Goal: Information Seeking & Learning: Learn about a topic

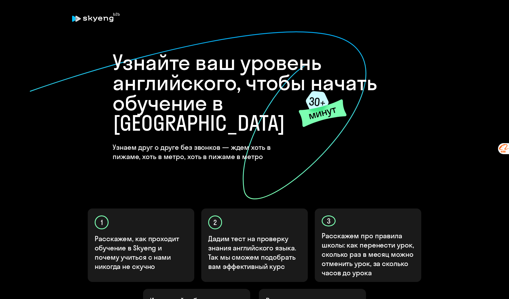
click at [329, 134] on div "Узнайте ваш уровень английского, чтобы начать обучение в [GEOGRAPHIC_DATA] Узна…" at bounding box center [255, 106] width 284 height 109
drag, startPoint x: 334, startPoint y: 182, endPoint x: 310, endPoint y: 183, distance: 24.3
click at [310, 183] on icon at bounding box center [198, 115] width 338 height 169
click at [265, 209] on div "2 Дадим тест на проверку знания английского языка. Так мы сможем подобрать вам …" at bounding box center [254, 246] width 107 height 74
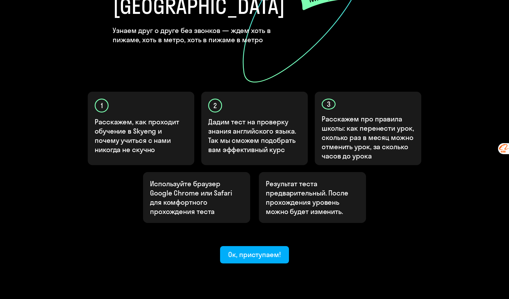
scroll to position [118, 0]
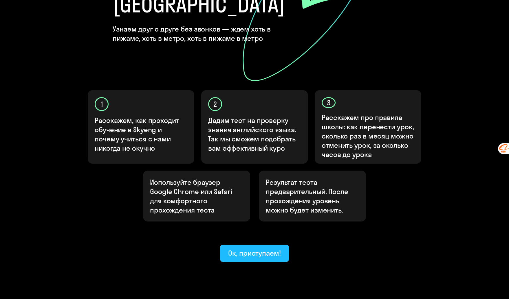
click at [257, 245] on button "Ок, приступаем!" at bounding box center [254, 253] width 69 height 17
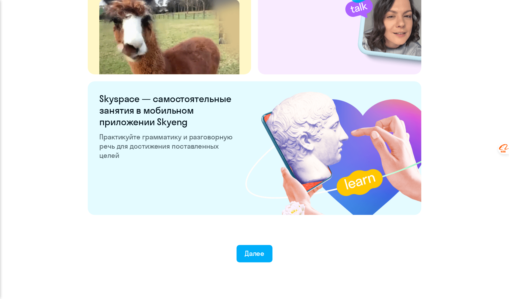
scroll to position [1042, 0]
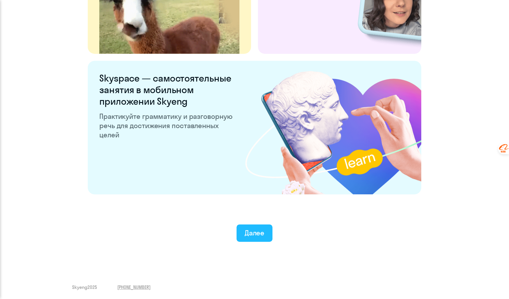
click at [263, 233] on div "Далее" at bounding box center [255, 232] width 20 height 9
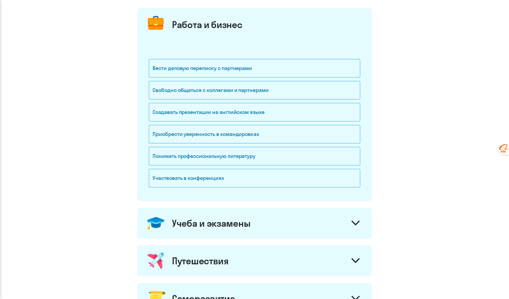
scroll to position [80, 0]
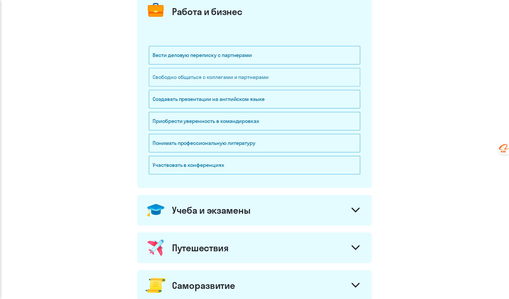
click at [267, 74] on div "Свободно общаться с коллегами и партнерами" at bounding box center [254, 77] width 211 height 19
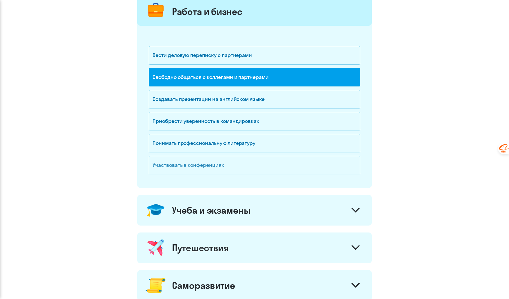
click at [320, 168] on div "Участвовать в конференциях" at bounding box center [254, 165] width 211 height 19
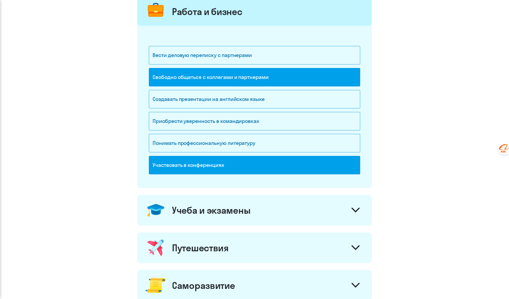
click at [253, 161] on div "Участвовать в конференциях" at bounding box center [254, 165] width 211 height 19
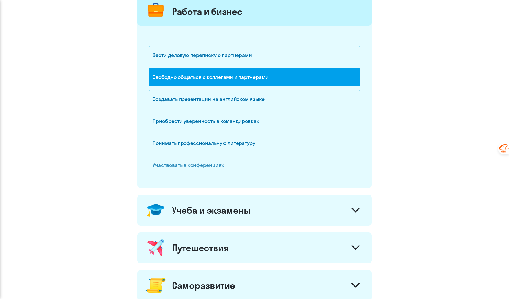
click at [253, 161] on div "Участвовать в конференциях" at bounding box center [254, 165] width 211 height 19
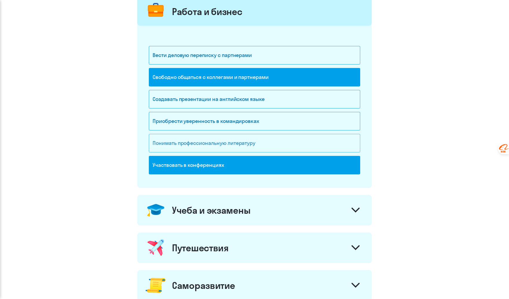
click at [267, 136] on div "Понимать профессиональную литературу" at bounding box center [254, 143] width 211 height 19
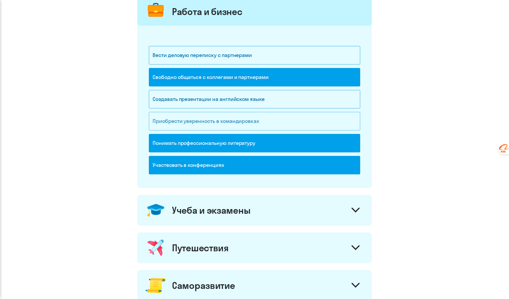
click at [273, 113] on div "Приобрести уверенность в командировках" at bounding box center [254, 121] width 211 height 19
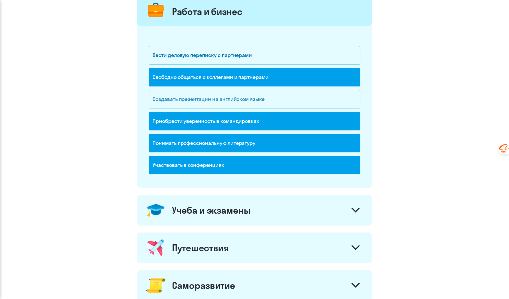
click at [288, 94] on div "Создавать презентации на английском языке" at bounding box center [254, 99] width 211 height 19
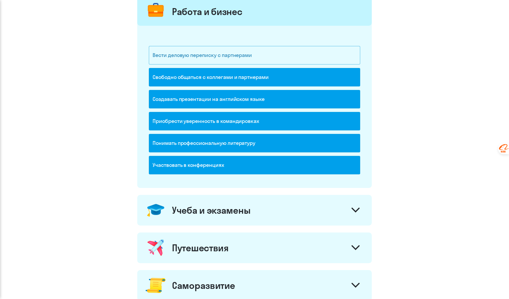
click at [305, 49] on div "Вести деловую переписку с партнерами" at bounding box center [254, 55] width 211 height 19
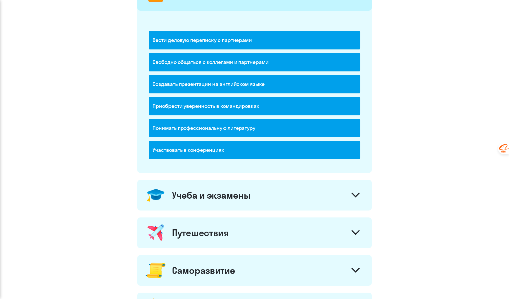
scroll to position [69, 0]
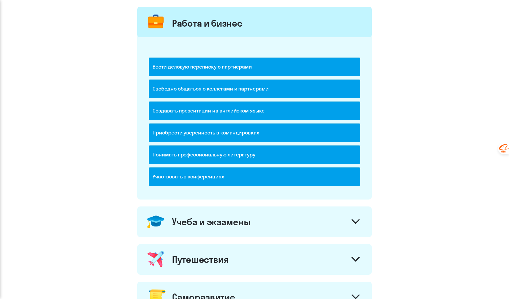
click at [324, 16] on div "Работа и бизнес" at bounding box center [254, 22] width 234 height 31
click at [325, 178] on div "Участвовать в конференциях" at bounding box center [254, 177] width 211 height 19
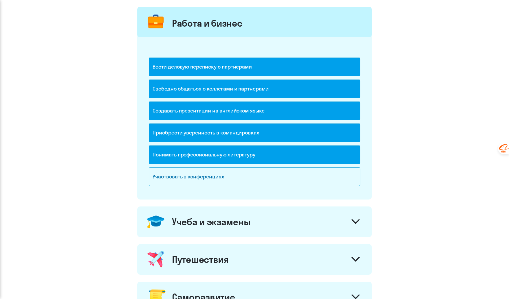
click at [333, 153] on div "Понимать профессиональную литературу" at bounding box center [254, 155] width 211 height 19
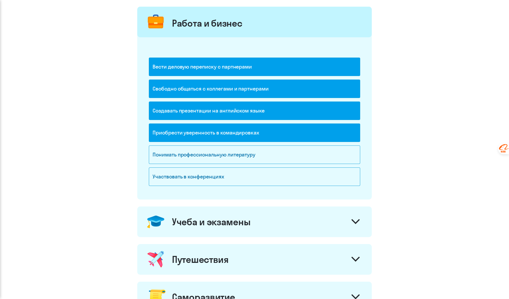
click at [339, 130] on div "Приобрести уверенность в командировках" at bounding box center [254, 133] width 211 height 19
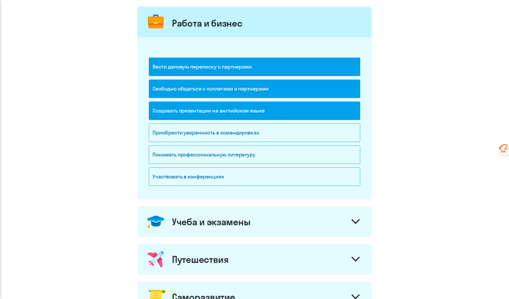
click at [344, 111] on div "Создавать презентации на английском языке" at bounding box center [254, 111] width 211 height 19
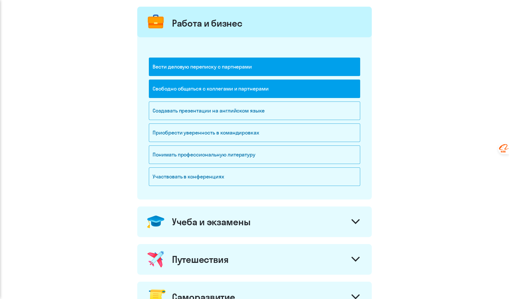
click at [342, 83] on div "Свободно общаться с коллегами и партнерами" at bounding box center [254, 89] width 211 height 19
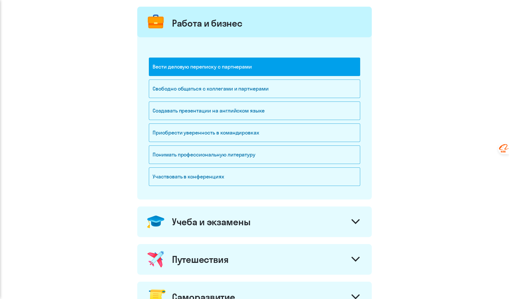
click at [344, 71] on div "Вести деловую переписку с партнерами" at bounding box center [254, 67] width 211 height 19
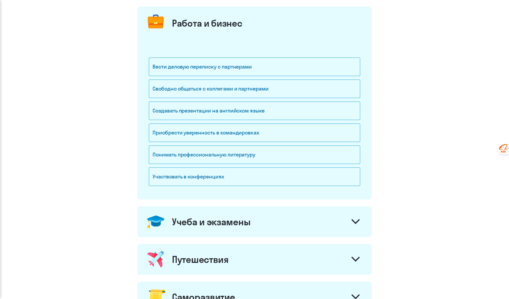
click at [357, 228] on div "Учеба и экзамены" at bounding box center [254, 222] width 234 height 31
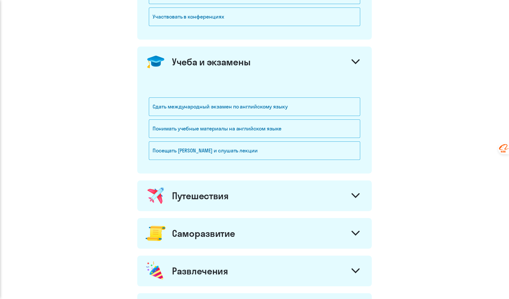
scroll to position [230, 0]
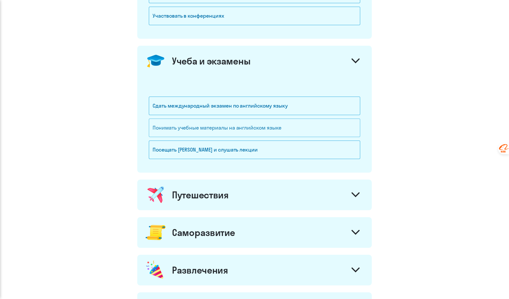
click at [305, 128] on div "Понимать учебные материалы на английском языке" at bounding box center [254, 128] width 211 height 19
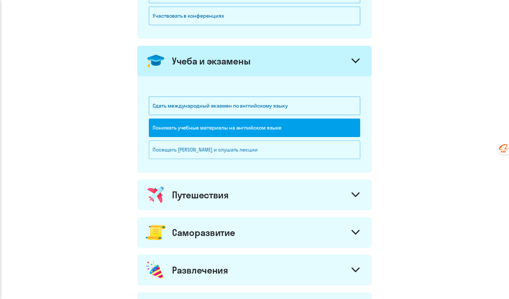
click at [301, 146] on div "Посещать [PERSON_NAME] и слушать лекции" at bounding box center [254, 150] width 211 height 19
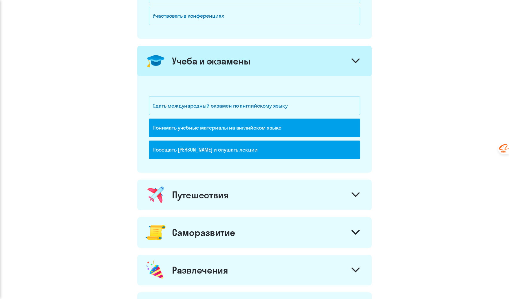
click at [405, 140] on onb-ai-goals-route "Зачем вам английский? Работа и бизнес Вести деловую переписку с партнерами Своб…" at bounding box center [255, 84] width 486 height 553
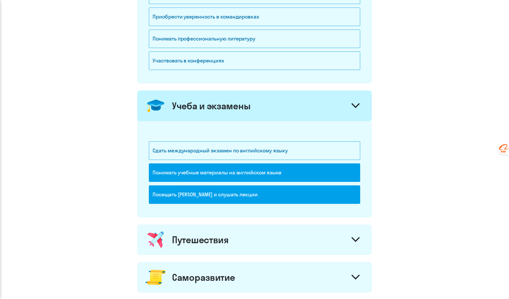
scroll to position [141, 0]
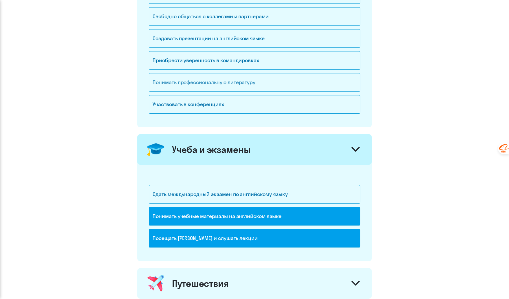
click at [319, 87] on div "Понимать профессиональную литературу" at bounding box center [254, 82] width 211 height 19
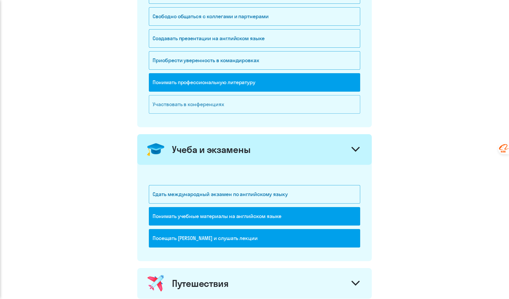
click at [316, 103] on div "Участвовать в конференциях" at bounding box center [254, 104] width 211 height 19
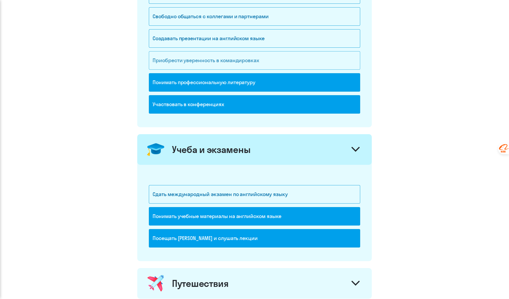
click at [309, 66] on div "Приобрести уверенность в командировках" at bounding box center [254, 60] width 211 height 19
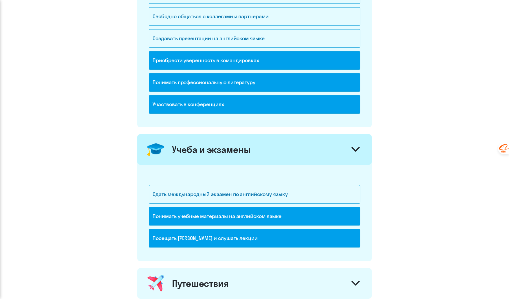
click at [310, 25] on div "Свободно общаться с коллегами и партнерами" at bounding box center [254, 18] width 211 height 22
click at [308, 35] on div "Создавать презентации на английском языке" at bounding box center [254, 38] width 211 height 19
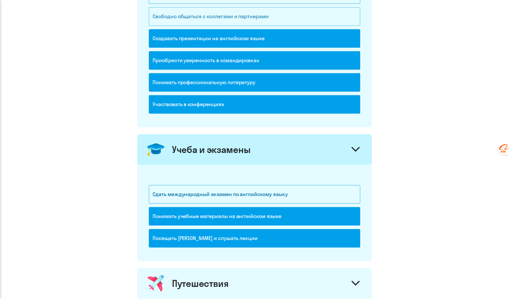
click at [316, 11] on div "Свободно общаться с коллегами и партнерами" at bounding box center [254, 16] width 211 height 19
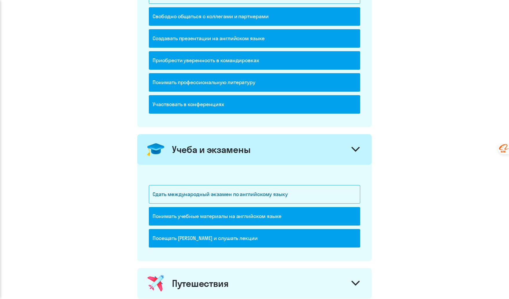
scroll to position [130, 0]
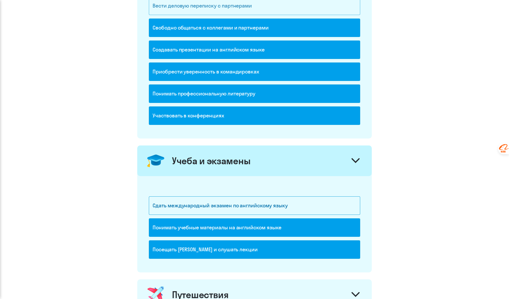
click at [316, 11] on div "Вести деловую переписку с партнерами" at bounding box center [254, 6] width 211 height 19
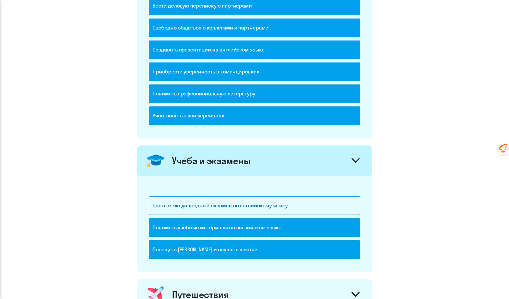
drag, startPoint x: 459, startPoint y: 88, endPoint x: 454, endPoint y: 65, distance: 22.8
click at [454, 65] on onb-ai-goals-route "Зачем вам английский? Работа и бизнес Вести деловую переписку с партнерами Своб…" at bounding box center [255, 184] width 486 height 553
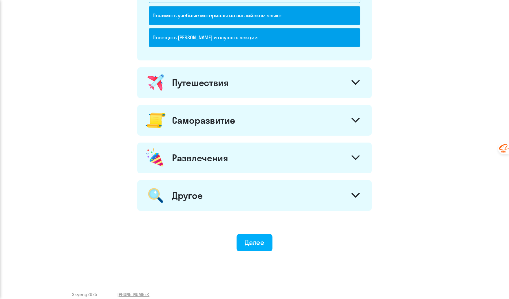
scroll to position [348, 0]
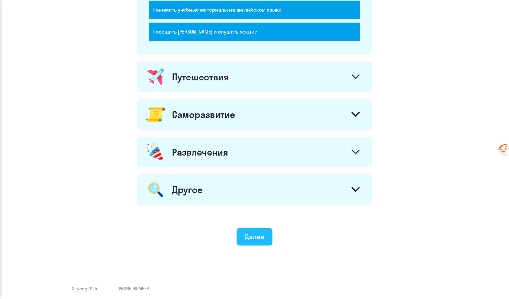
click at [258, 233] on div "Далее" at bounding box center [255, 236] width 20 height 9
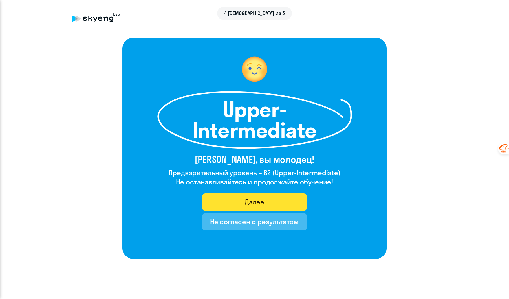
click at [257, 201] on div "Далее" at bounding box center [255, 201] width 20 height 9
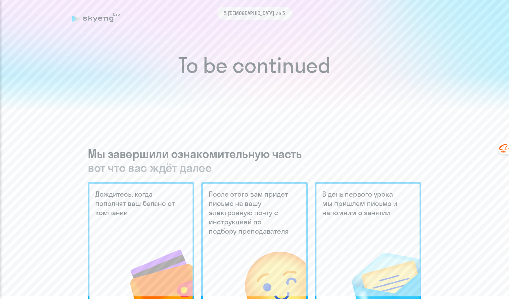
click at [284, 152] on h3 "Мы завершили ознакомительную часть вот что вас ждёт далее" at bounding box center [254, 161] width 333 height 28
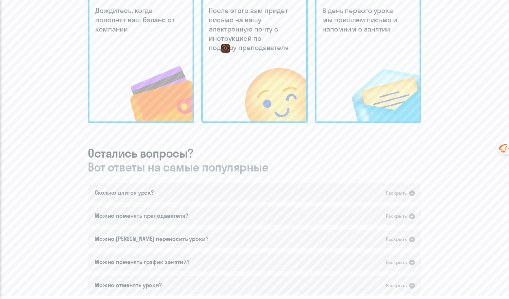
scroll to position [184, 0]
